Goal: Transaction & Acquisition: Purchase product/service

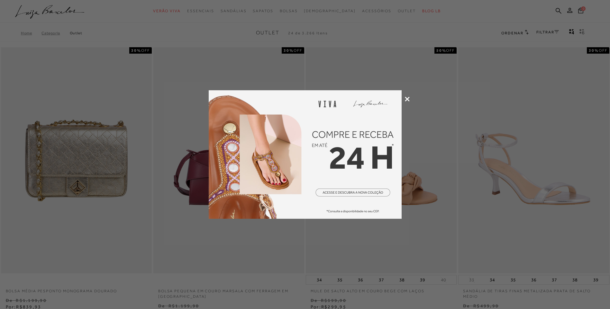
click at [407, 97] on icon at bounding box center [407, 99] width 5 height 5
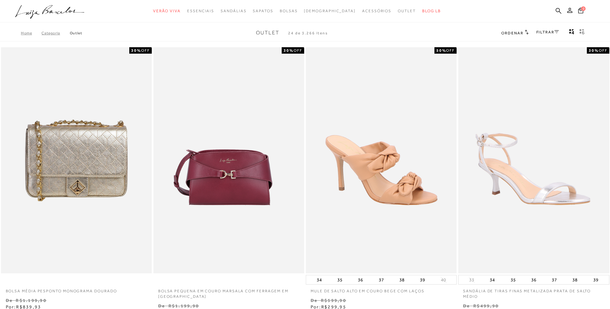
click at [543, 30] on div "FILTRAR" at bounding box center [548, 33] width 23 height 8
click at [543, 33] on link "FILTRAR" at bounding box center [548, 32] width 23 height 5
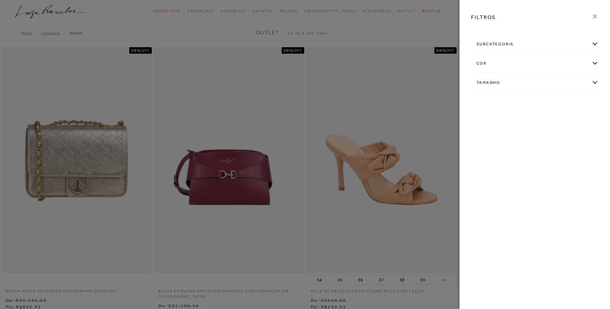
click at [489, 42] on div "subcategoria" at bounding box center [535, 44] width 127 height 17
click at [488, 44] on div "subcategoria" at bounding box center [535, 44] width 127 height 17
click at [485, 81] on div "Tamanho" at bounding box center [535, 82] width 127 height 17
click at [490, 132] on link "Ver mais..." at bounding box center [488, 131] width 17 height 5
click at [527, 137] on span "37" at bounding box center [523, 137] width 9 height 5
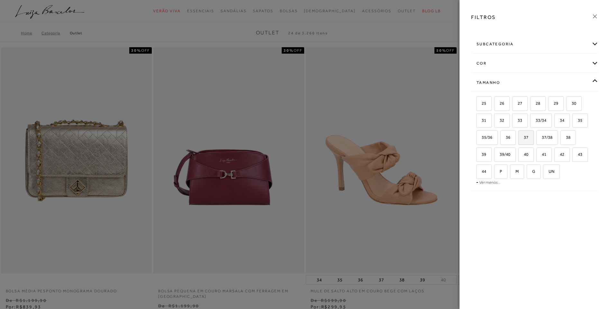
click at [524, 137] on input "37" at bounding box center [521, 138] width 6 height 6
checkbox input "true"
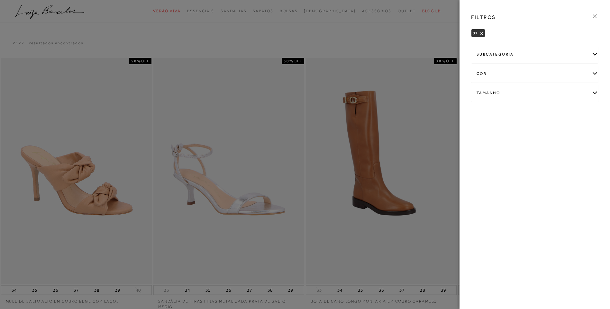
click at [417, 34] on div at bounding box center [305, 154] width 610 height 309
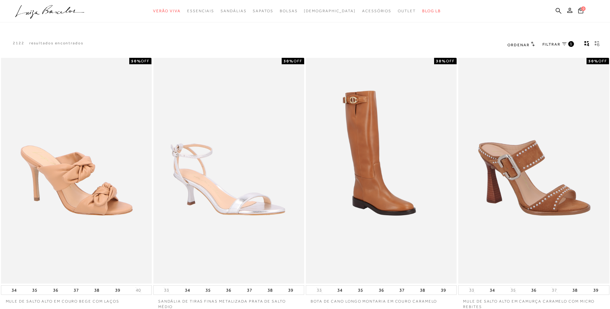
click at [520, 41] on h2 "Ordenar" at bounding box center [521, 44] width 27 height 6
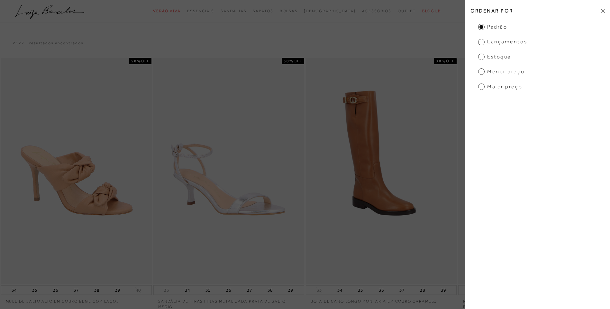
click at [481, 73] on span "Menor Preço" at bounding box center [501, 71] width 46 height 7
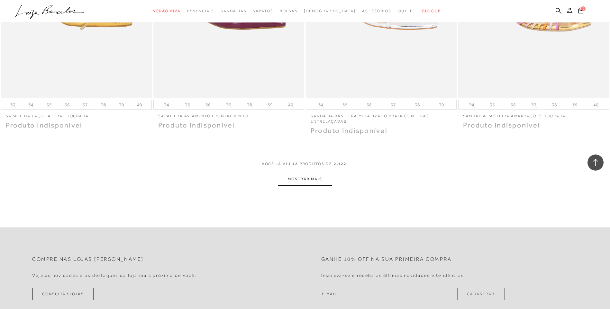
scroll to position [740, 0]
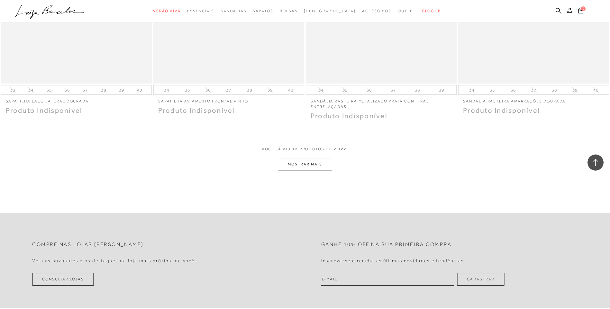
click at [319, 168] on button "MOSTRAR MAIS" at bounding box center [305, 164] width 54 height 13
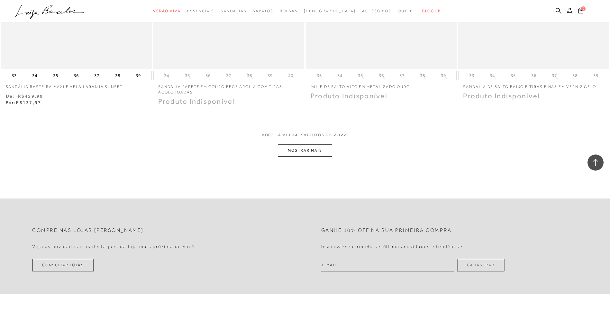
scroll to position [1576, 0]
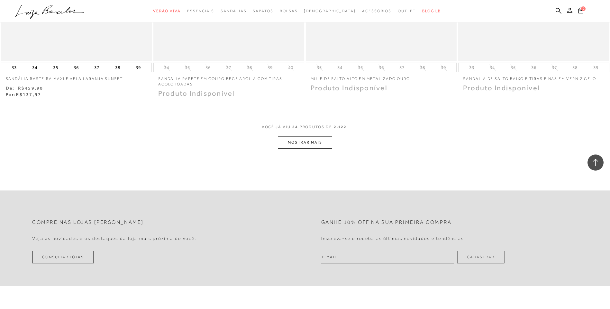
click at [316, 141] on button "MOSTRAR MAIS" at bounding box center [305, 142] width 54 height 13
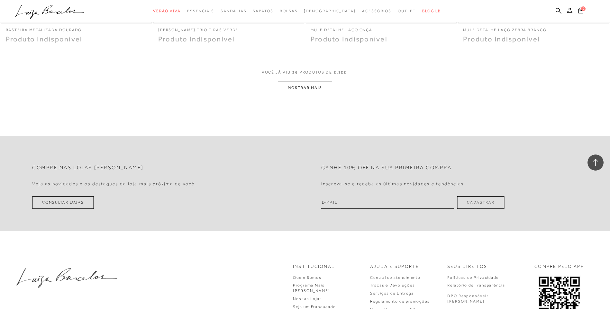
scroll to position [2445, 0]
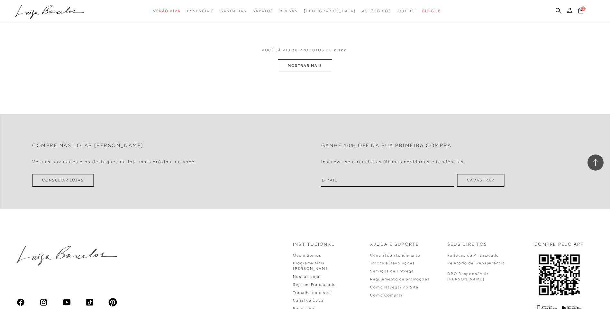
click at [320, 71] on button "MOSTRAR MAIS" at bounding box center [305, 66] width 54 height 13
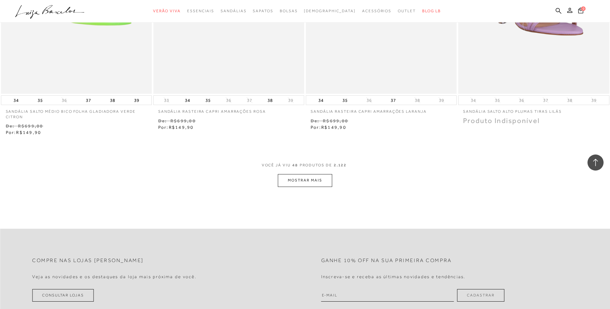
scroll to position [3184, 0]
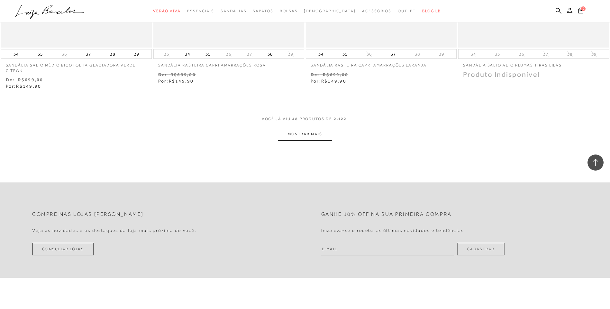
click at [295, 134] on button "MOSTRAR MAIS" at bounding box center [305, 134] width 54 height 13
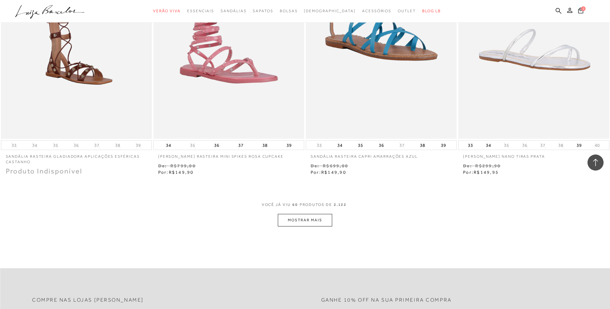
scroll to position [3924, 0]
